Goal: Task Accomplishment & Management: Manage account settings

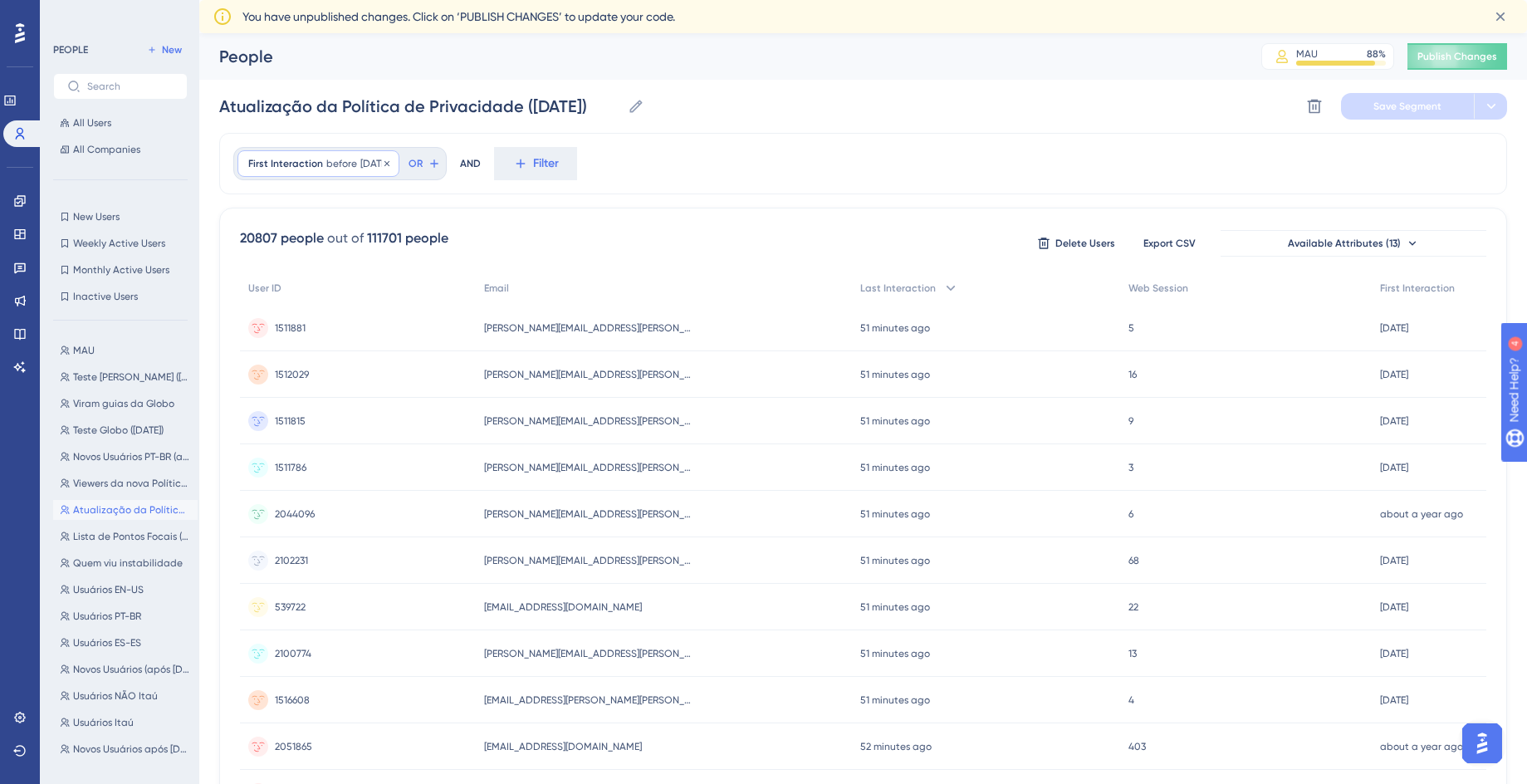
click at [379, 159] on span "[DATE]" at bounding box center [374, 163] width 28 height 14
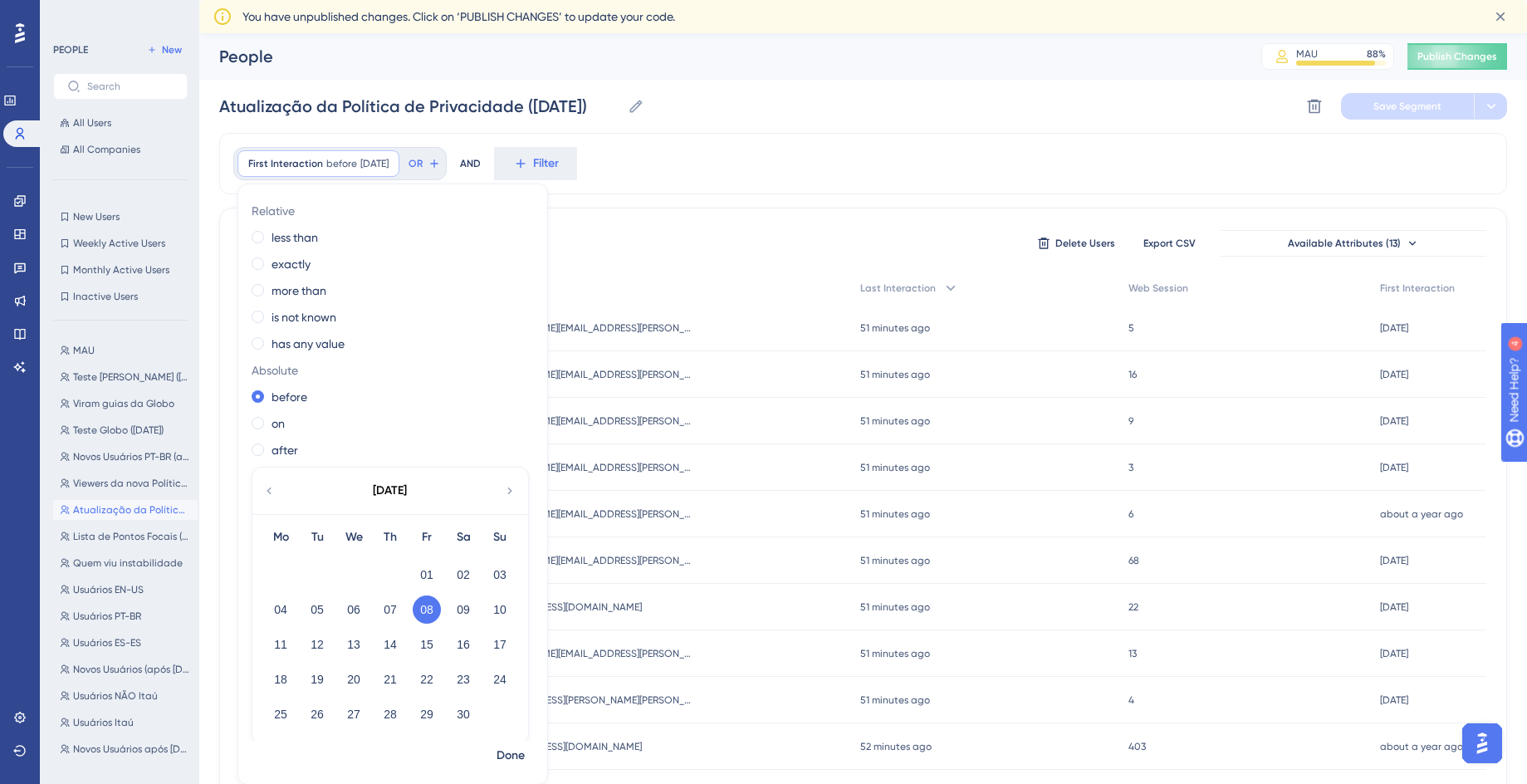
click at [265, 490] on icon at bounding box center [269, 491] width 14 height 15
click at [504, 492] on icon at bounding box center [510, 491] width 14 height 15
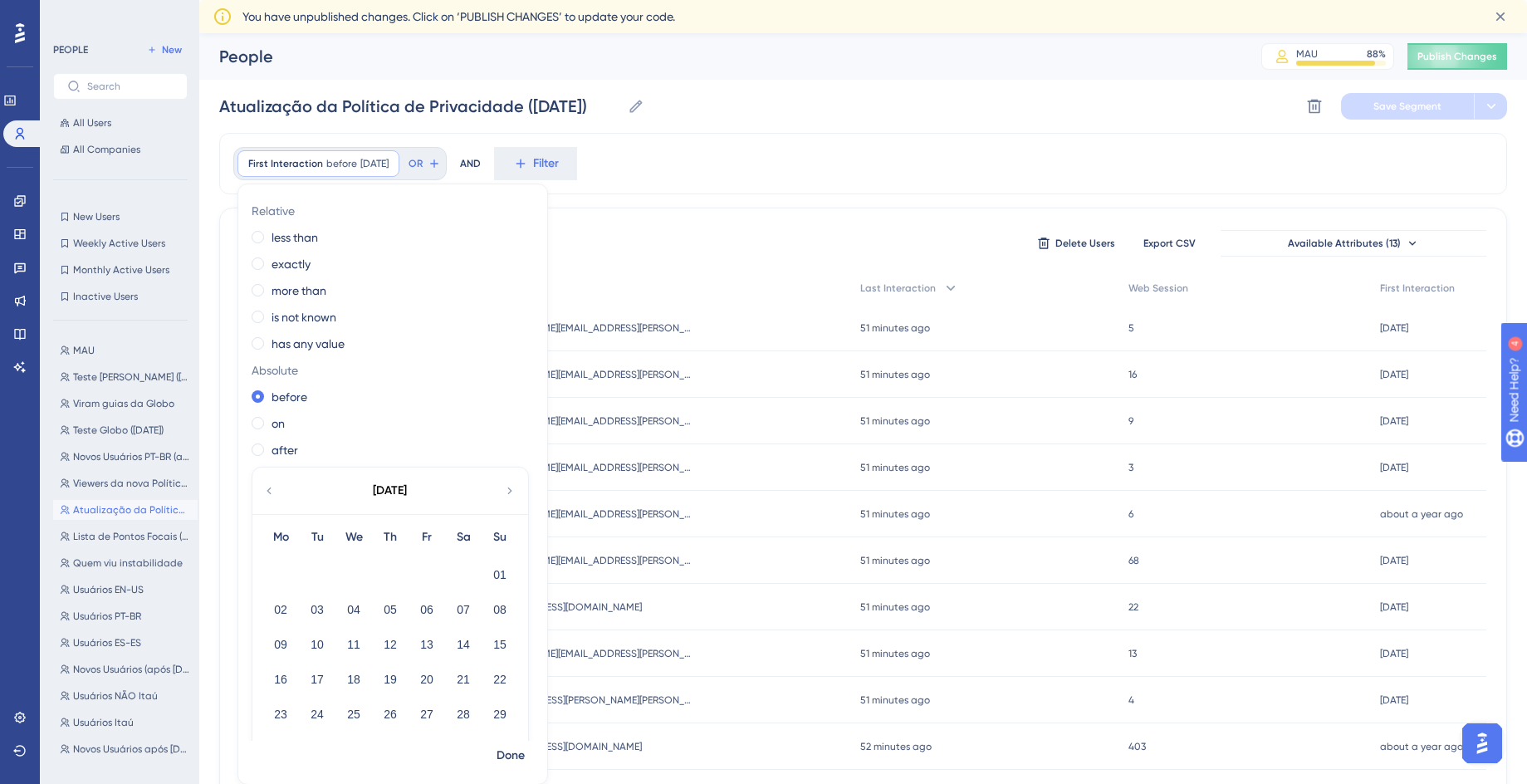
click at [504, 492] on icon at bounding box center [510, 491] width 14 height 15
click at [754, 170] on div "First Interaction before [DATE] [DATE] Remove Relative less than exactly more t…" at bounding box center [863, 164] width 1288 height 62
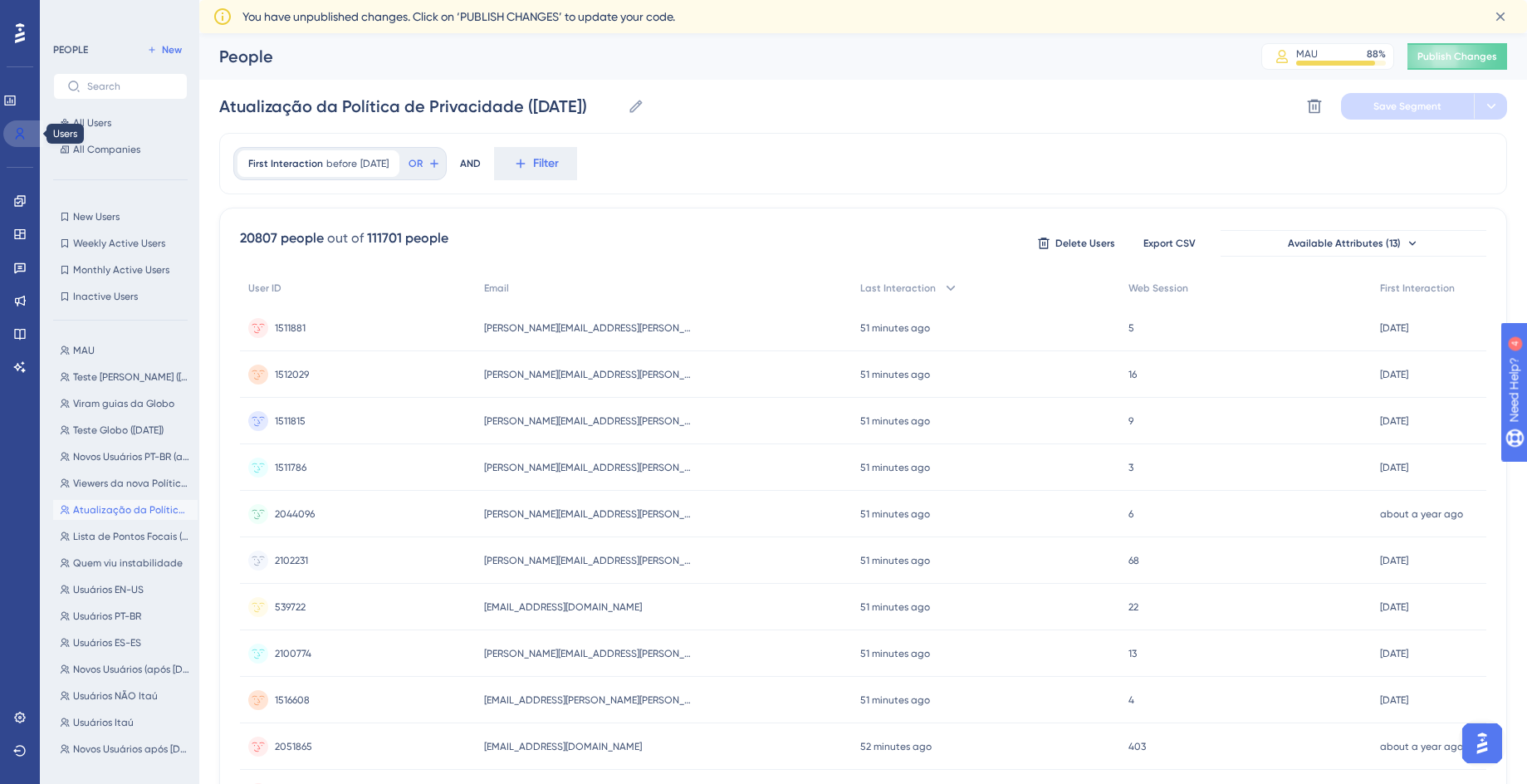
click at [14, 132] on icon at bounding box center [20, 133] width 14 height 14
click at [88, 119] on span "All Users" at bounding box center [92, 122] width 38 height 14
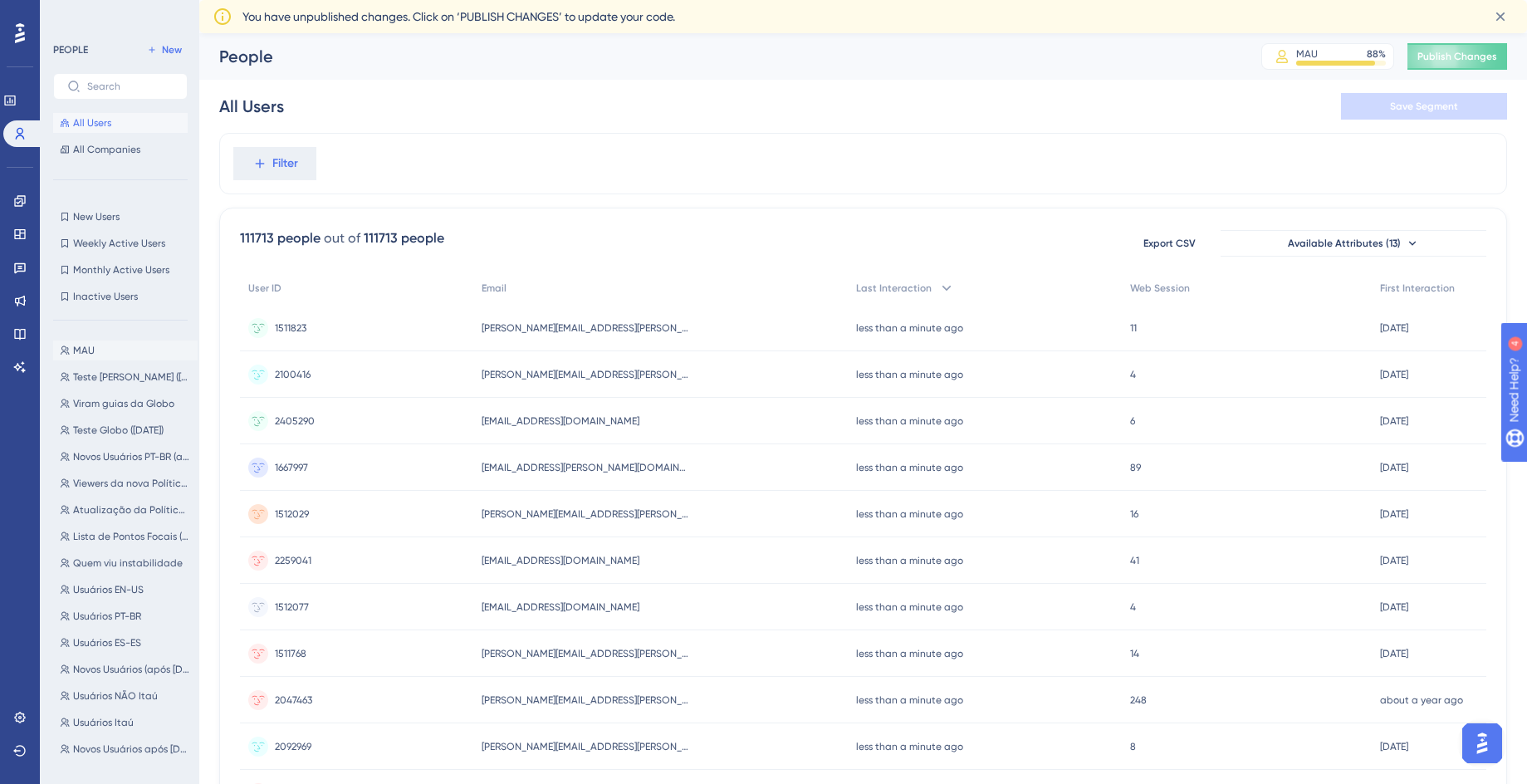
click at [88, 345] on span "MAU" at bounding box center [84, 350] width 22 height 14
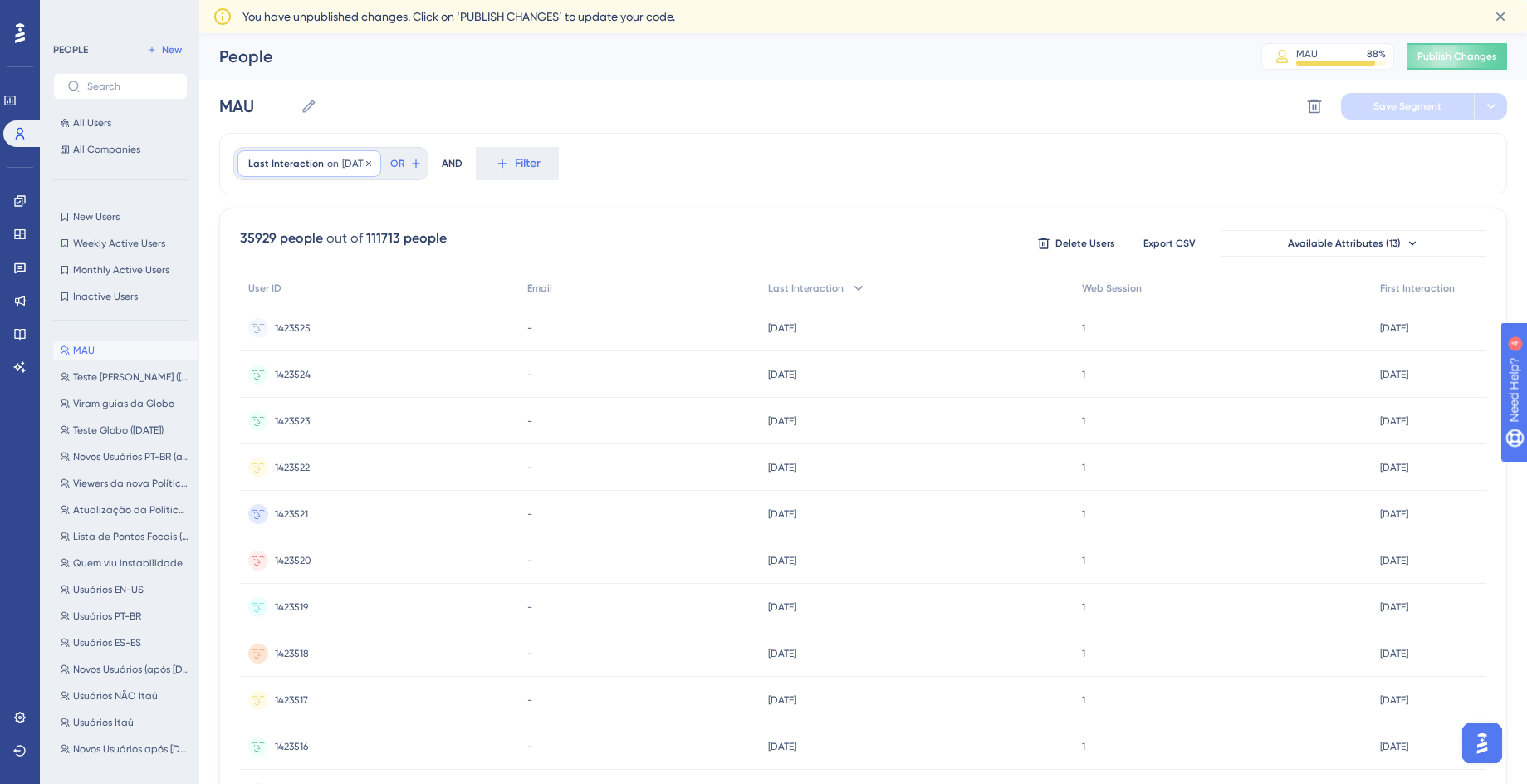
click at [349, 168] on span "[DATE]" at bounding box center [356, 163] width 28 height 14
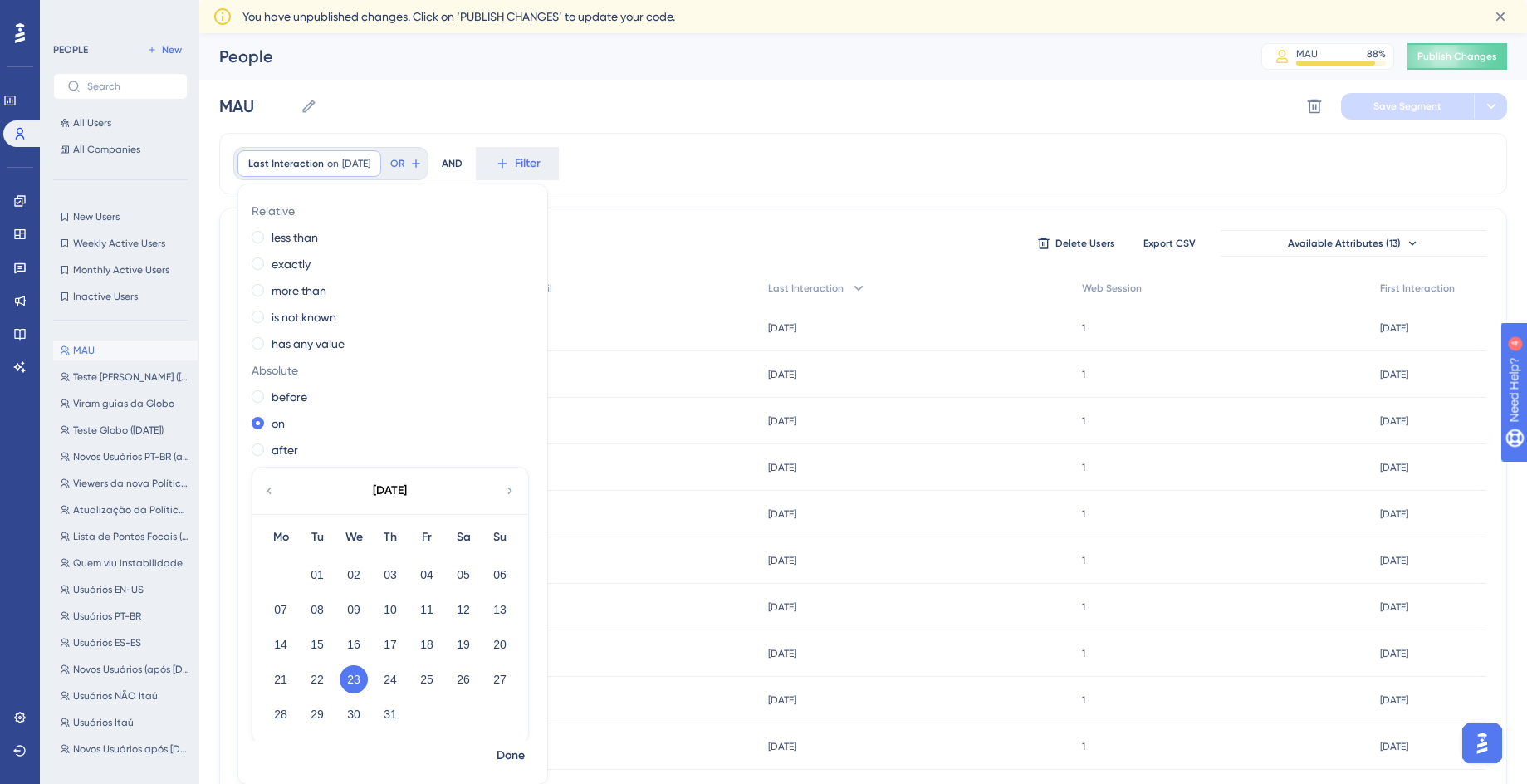
click at [717, 177] on div "Last Interaction on [DATE] [DATE] Remove Relative less than exactly more than i…" at bounding box center [863, 164] width 1288 height 62
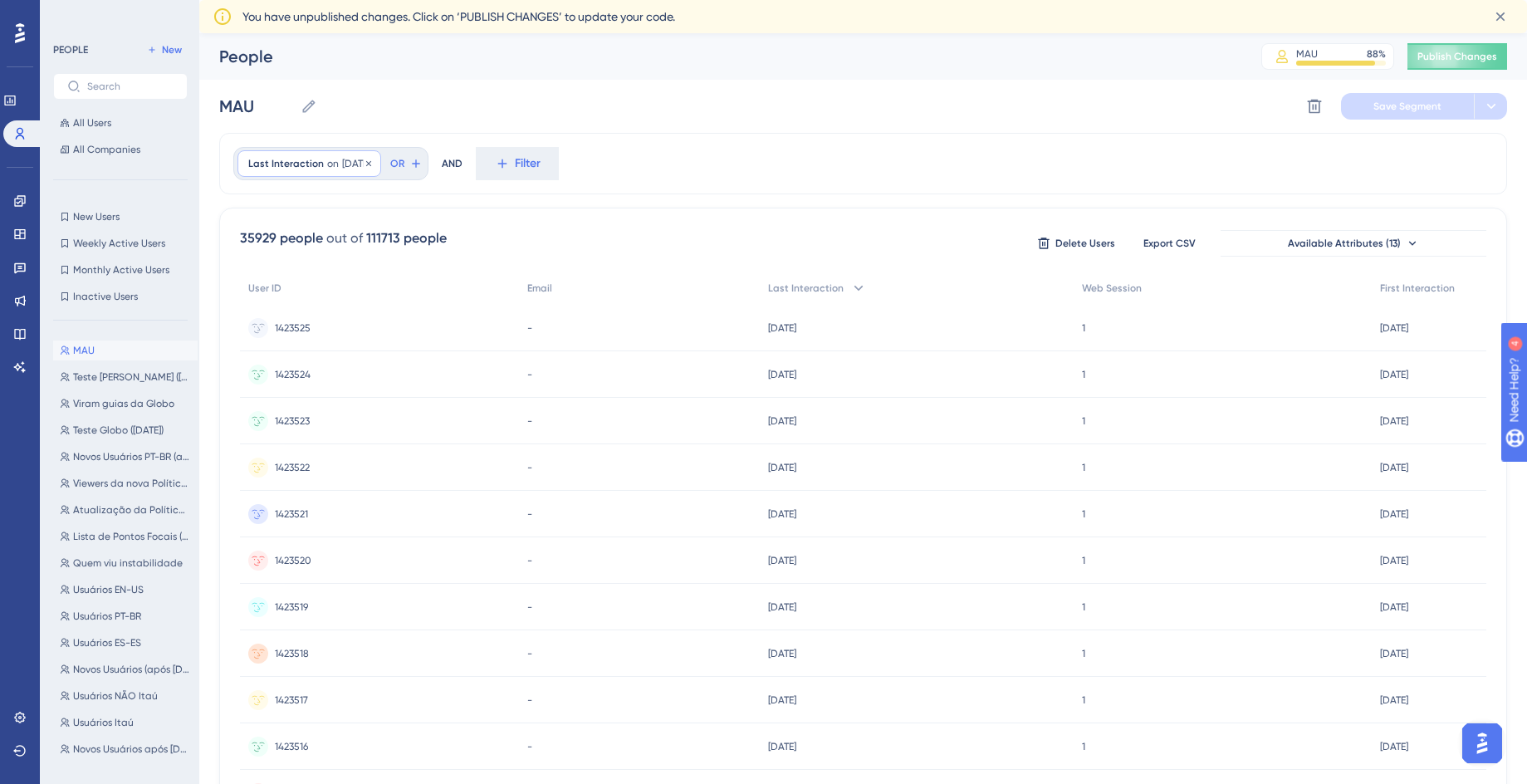
click at [371, 172] on div "Last Interaction on [DATE] [DATE] Remove" at bounding box center [309, 163] width 144 height 26
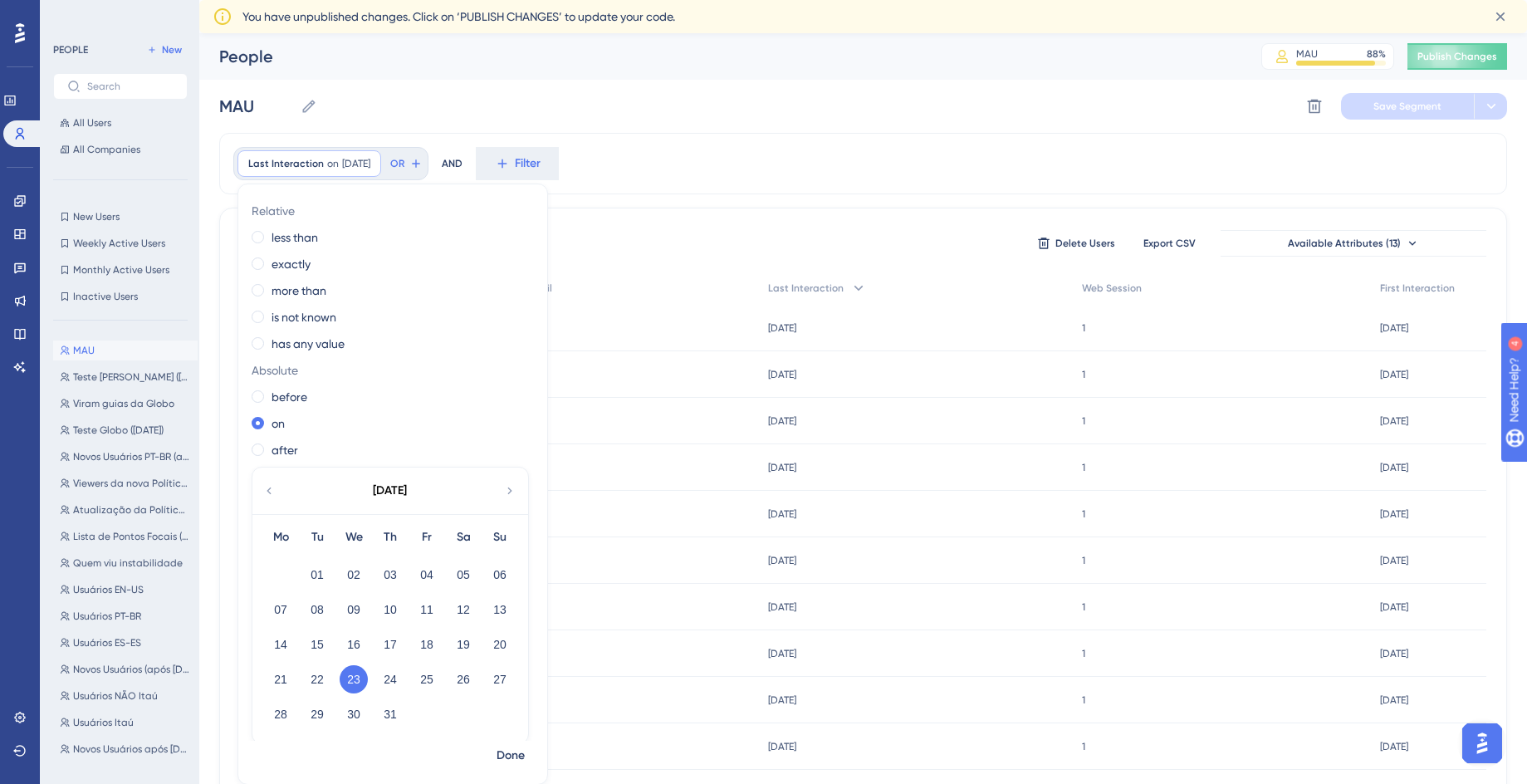
click at [635, 175] on div "Last Interaction on [DATE] [DATE] Remove Relative less than exactly more than i…" at bounding box center [863, 164] width 1288 height 62
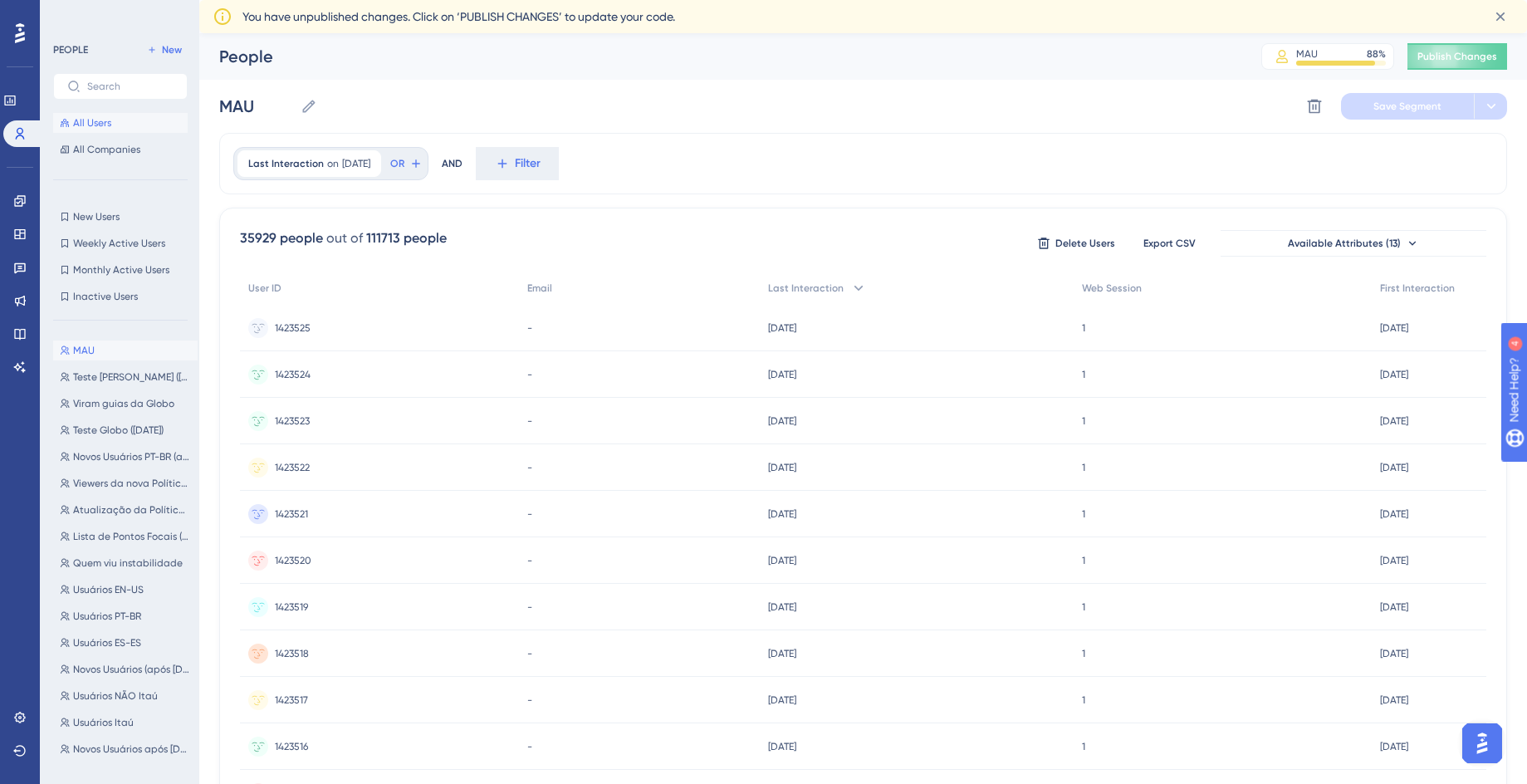
click at [116, 124] on button "All Users" at bounding box center [120, 123] width 135 height 20
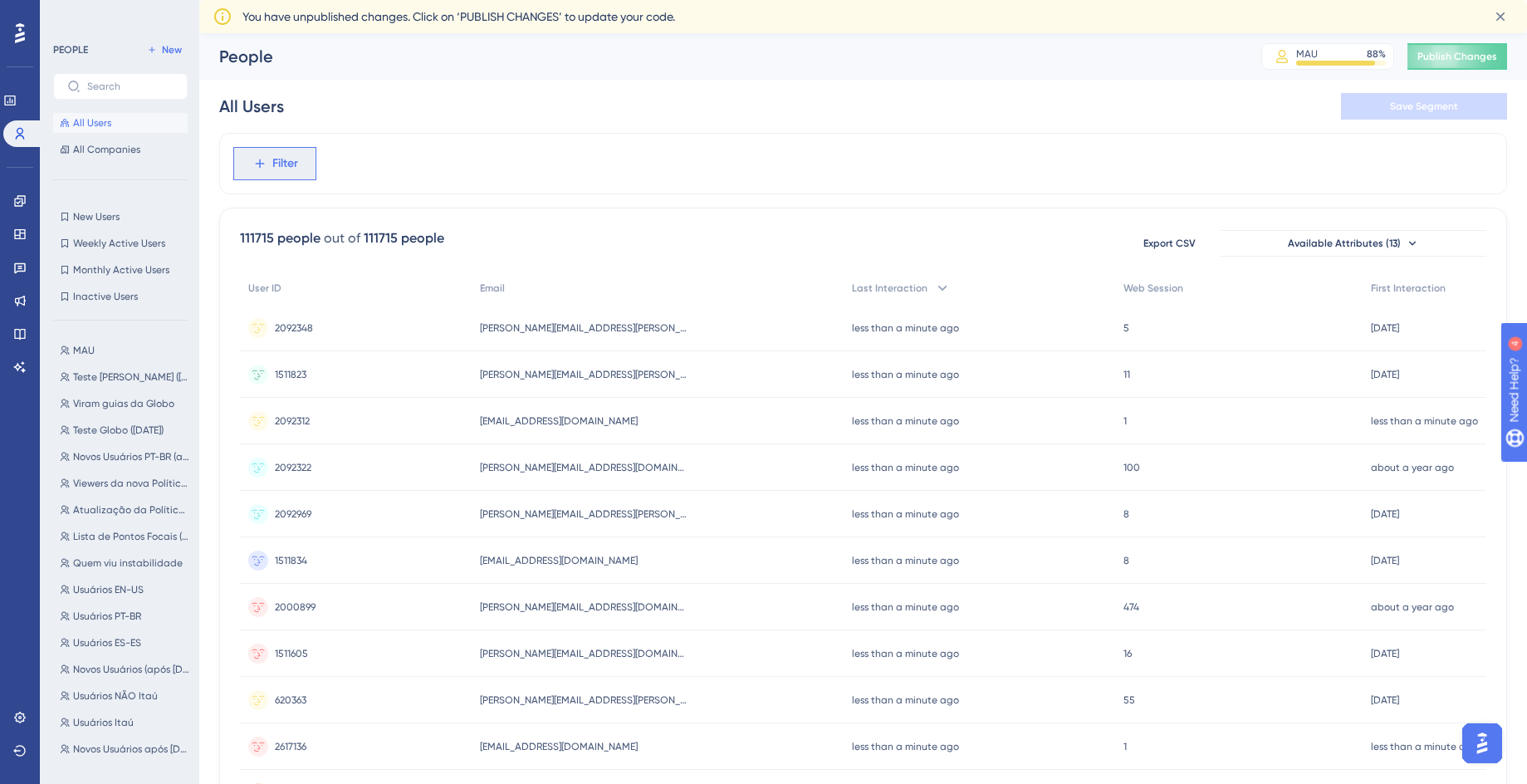
click at [276, 171] on span "Filter" at bounding box center [285, 164] width 25 height 20
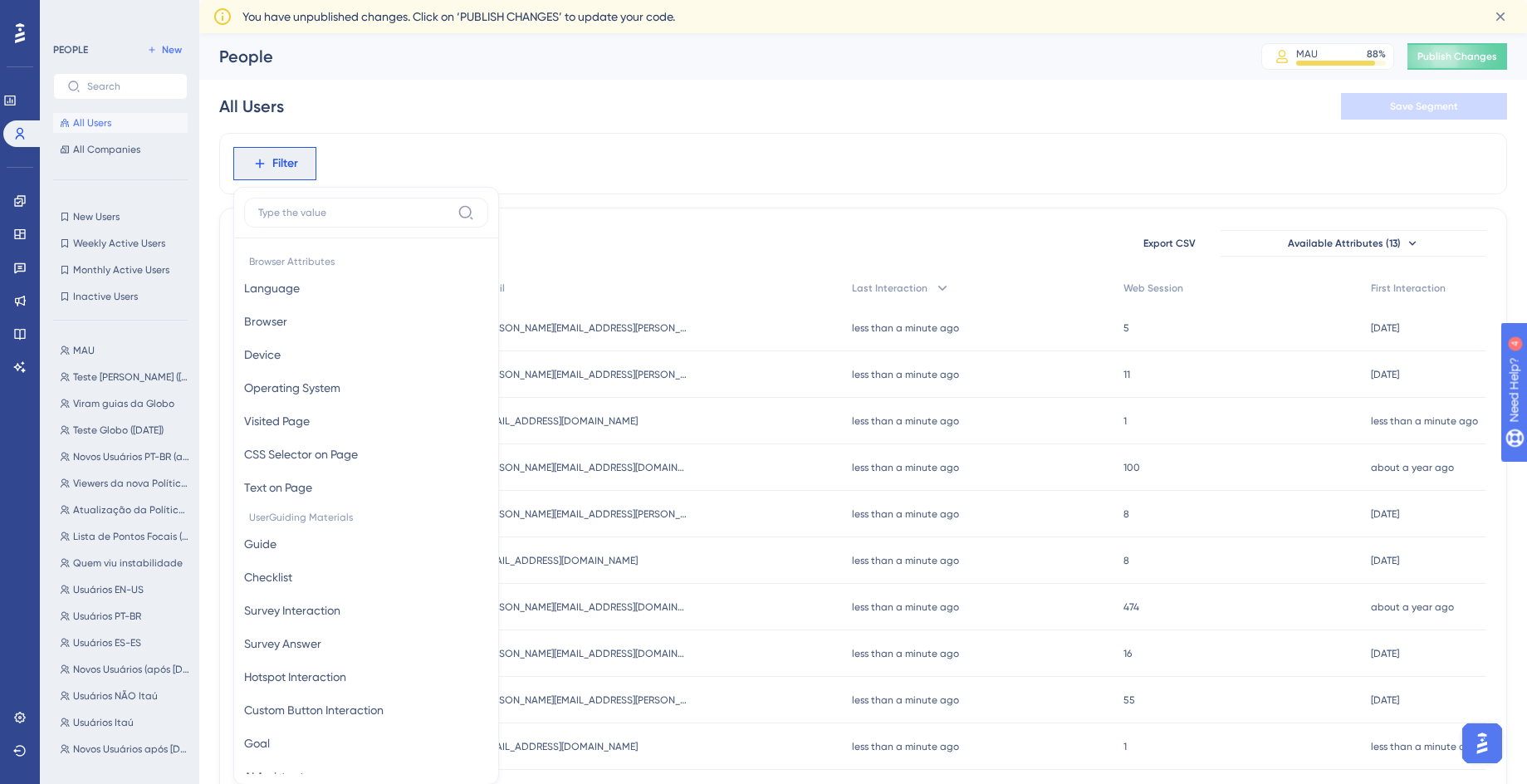
scroll to position [94, 0]
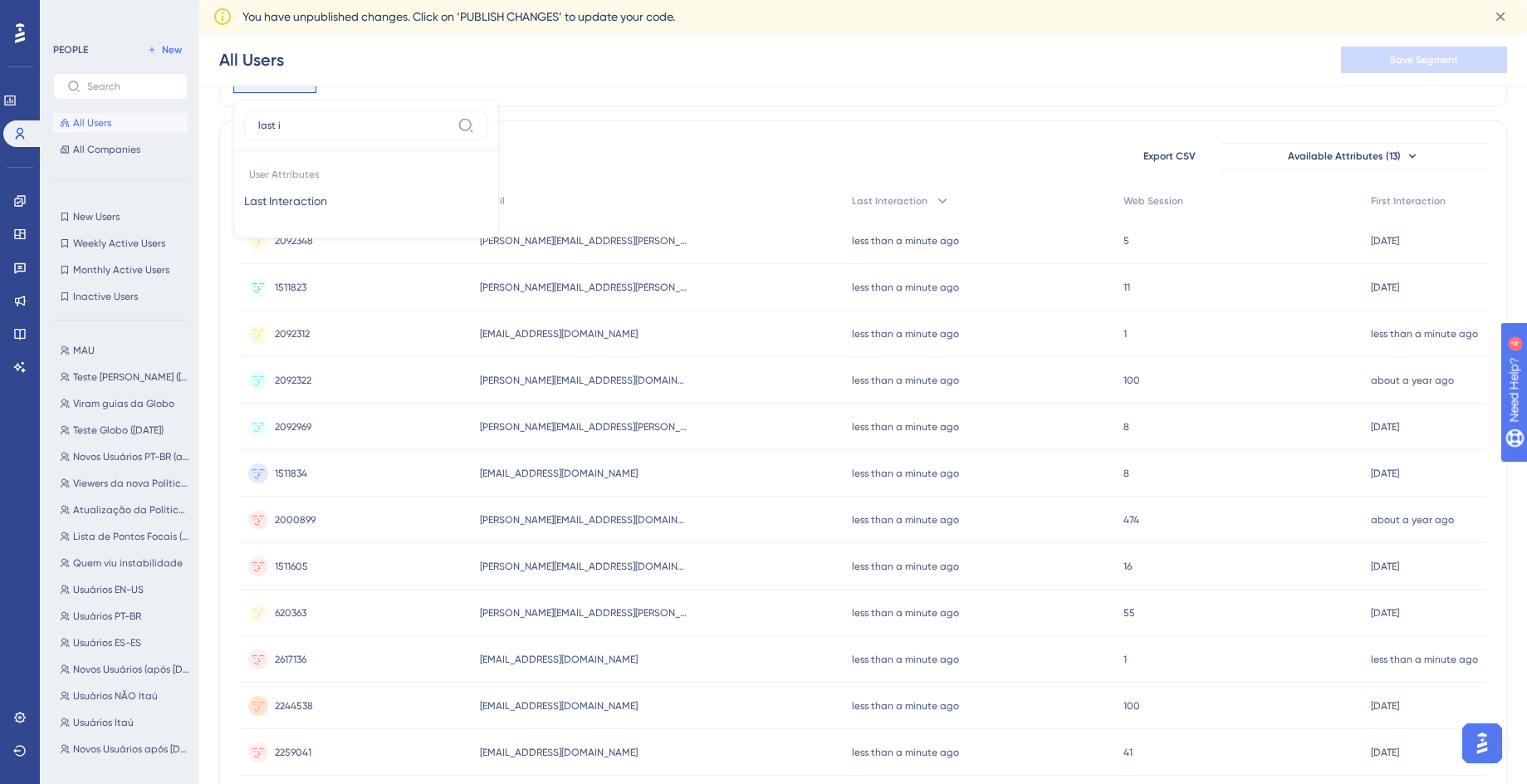
drag, startPoint x: 285, startPoint y: 122, endPoint x: 252, endPoint y: 122, distance: 33.0
click at [252, 122] on label "last i" at bounding box center [367, 125] width 245 height 30
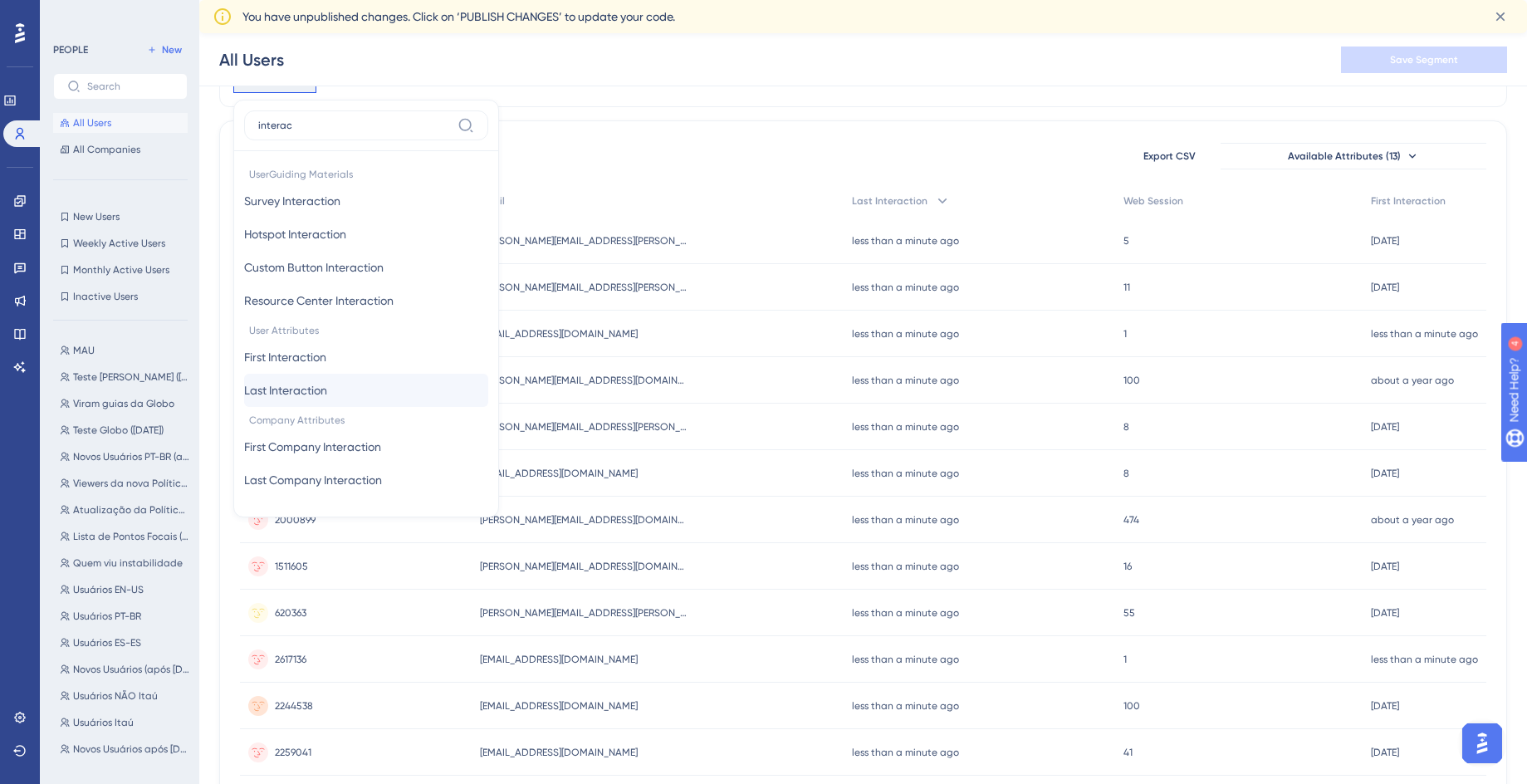
type input "interac"
click at [324, 383] on span "Last Interaction" at bounding box center [286, 390] width 83 height 20
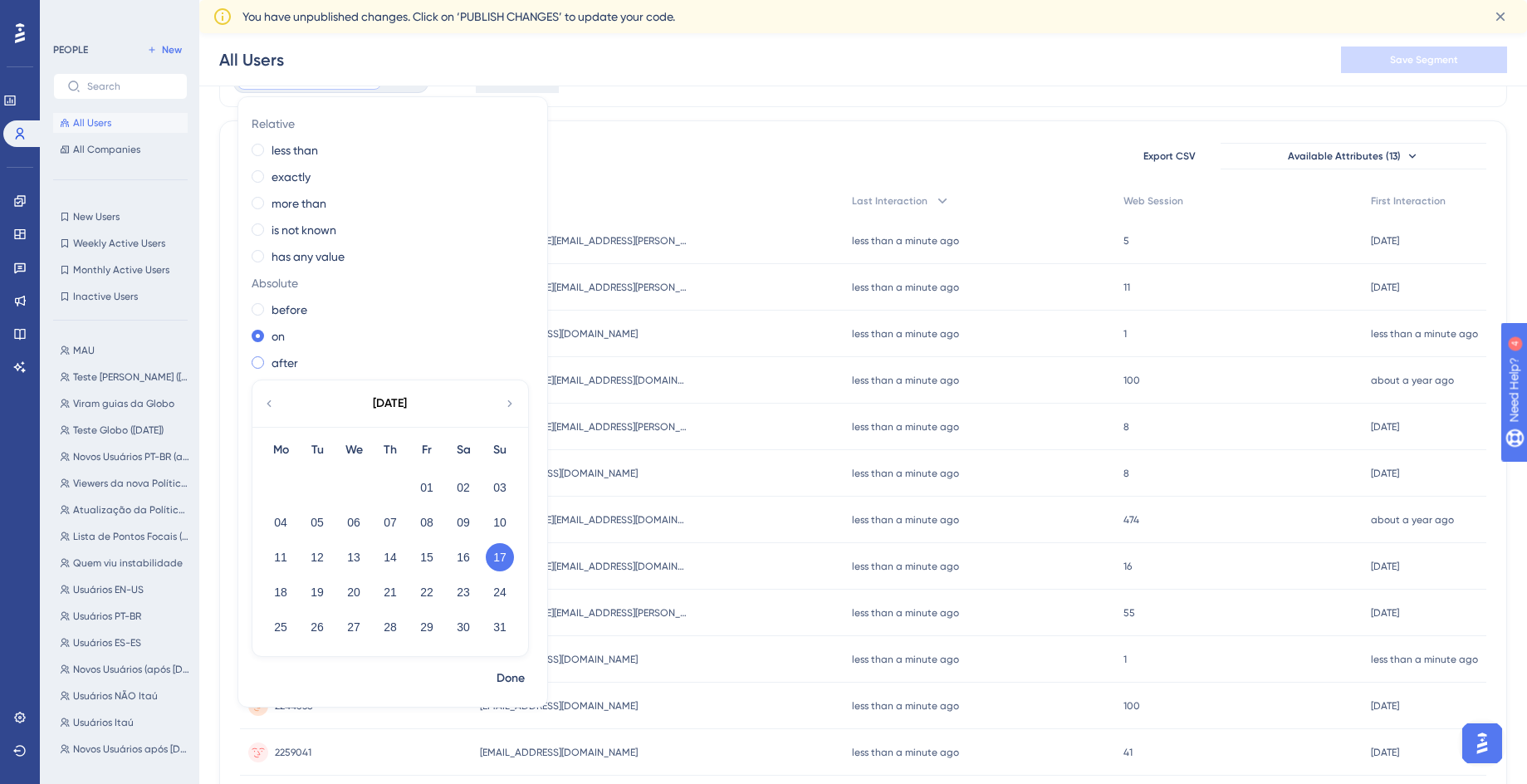
click at [283, 363] on label "after" at bounding box center [284, 363] width 26 height 20
click at [265, 398] on icon at bounding box center [269, 403] width 14 height 15
click at [379, 591] on button "24" at bounding box center [389, 591] width 28 height 28
click at [508, 665] on button "Done" at bounding box center [510, 678] width 46 height 30
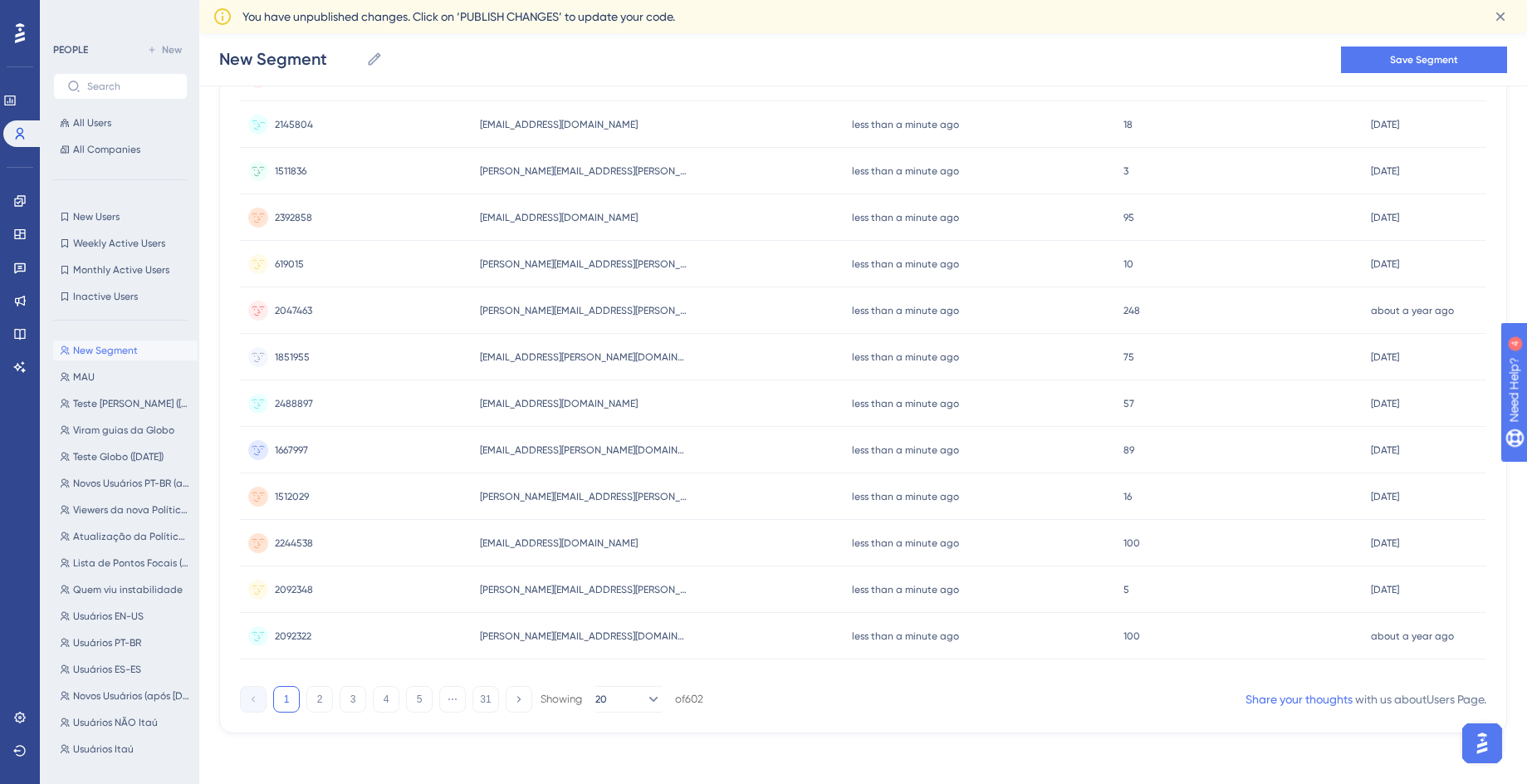
scroll to position [585, 0]
